Goal: Find specific page/section

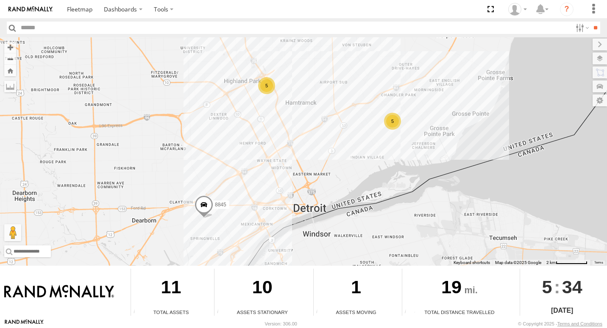
click at [398, 131] on div "8845 5 5" at bounding box center [303, 151] width 607 height 229
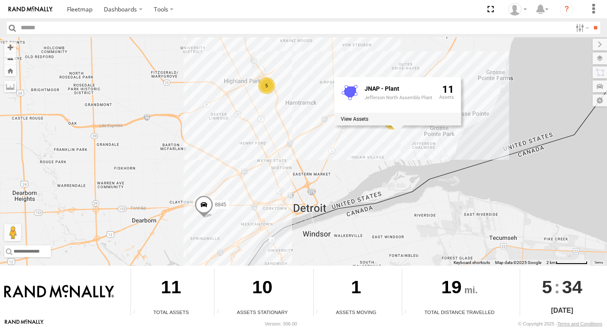
click at [383, 137] on div "8845 5 5 JNAP - Plant Jefferson North Assembly Plant 11" at bounding box center [303, 151] width 607 height 229
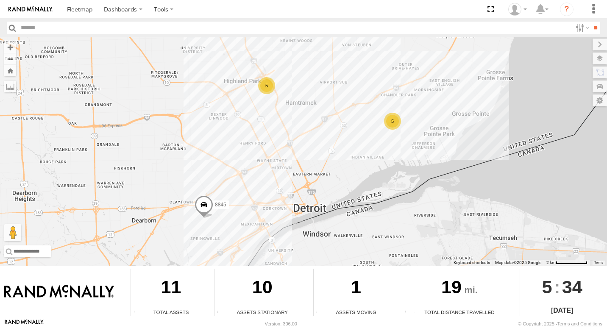
click at [389, 117] on div "5" at bounding box center [392, 121] width 17 height 17
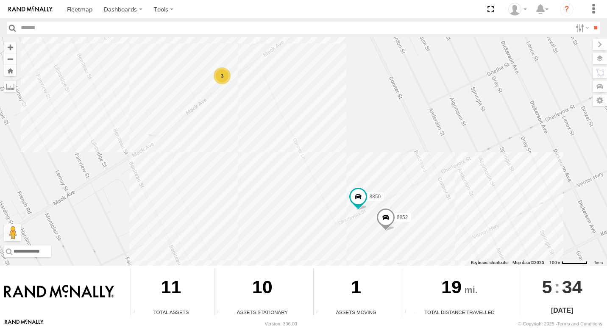
click at [202, 79] on div "8845 3 8852 8850" at bounding box center [303, 151] width 607 height 229
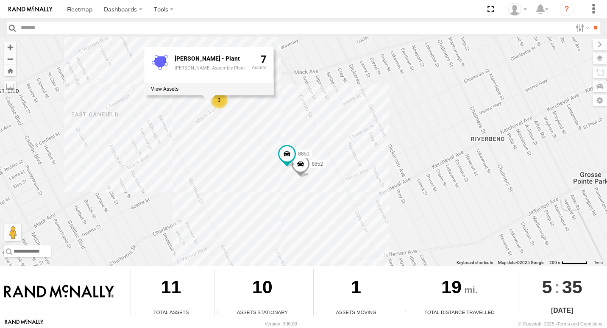
click at [203, 110] on div "8845 8852 8850 3 MACK - Plant Mack Assembly Plant 7" at bounding box center [303, 151] width 607 height 229
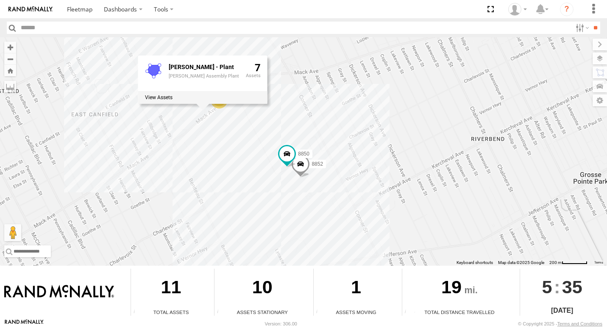
drag, startPoint x: 203, startPoint y: 110, endPoint x: 204, endPoint y: 115, distance: 4.8
click at [204, 103] on div "MACK - Plant Mack Assembly Plant 7" at bounding box center [202, 79] width 129 height 48
click at [207, 103] on div at bounding box center [202, 97] width 129 height 13
drag, startPoint x: 207, startPoint y: 103, endPoint x: 207, endPoint y: 119, distance: 16.1
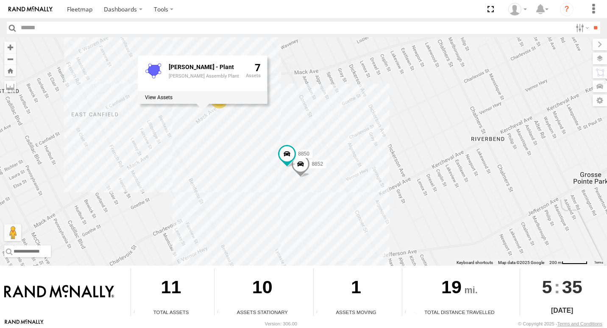
click at [207, 119] on div "8845 8852 8850 3 MACK - Plant Mack Assembly Plant 7" at bounding box center [303, 151] width 607 height 229
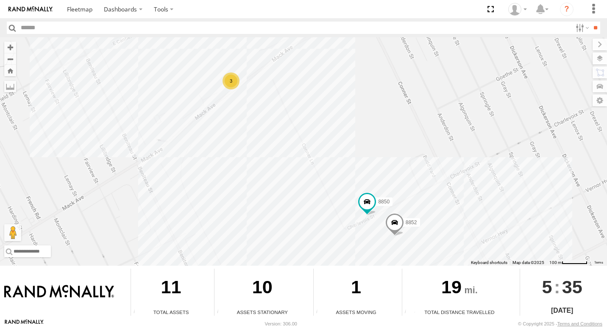
drag, startPoint x: 207, startPoint y: 119, endPoint x: 193, endPoint y: 109, distance: 17.3
click at [193, 109] on div "8845 8852 8850 3" at bounding box center [303, 151] width 607 height 229
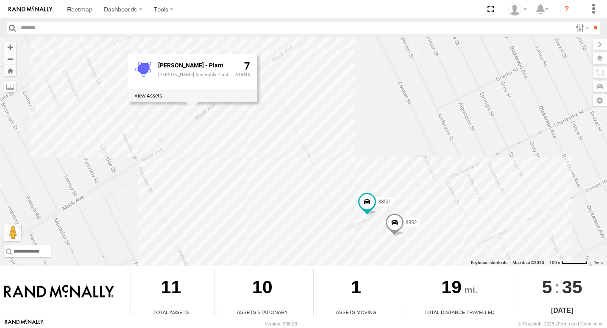
click at [187, 102] on div "MACK - Plant Mack Assembly Plant 7" at bounding box center [192, 78] width 129 height 48
click at [212, 135] on div "8845 8852 8850 3 MACK - Plant Mack Assembly Plant 7" at bounding box center [303, 151] width 607 height 229
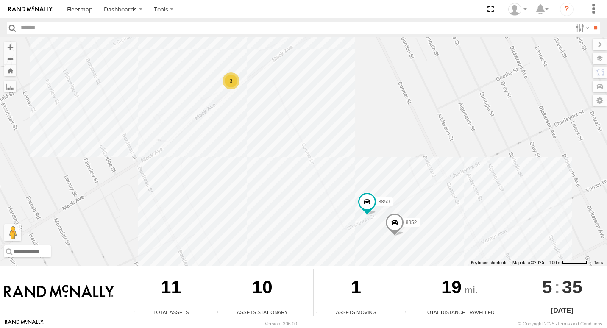
click at [227, 74] on div "3" at bounding box center [231, 81] width 17 height 17
